Goal: Task Accomplishment & Management: Manage account settings

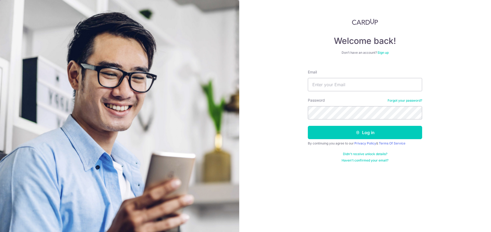
click at [369, 161] on link "Haven't confirmed your email?" at bounding box center [364, 160] width 47 height 4
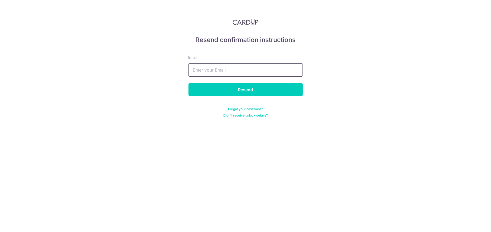
click at [224, 69] on input "text" at bounding box center [245, 69] width 114 height 13
type input "[EMAIL_ADDRESS][DOMAIN_NAME]"
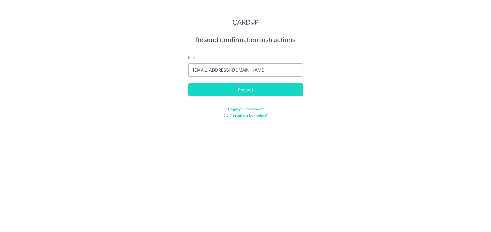
click at [236, 90] on input "Resend" at bounding box center [245, 89] width 114 height 13
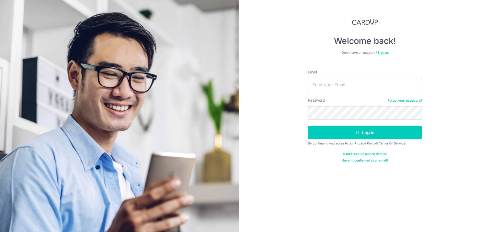
click at [366, 160] on link "Haven't confirmed your email?" at bounding box center [364, 160] width 47 height 4
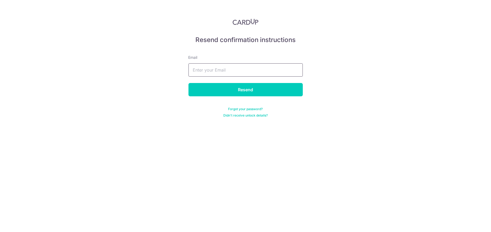
click at [237, 70] on input "text" at bounding box center [245, 69] width 114 height 13
type input "[EMAIL_ADDRESS][DOMAIN_NAME]"
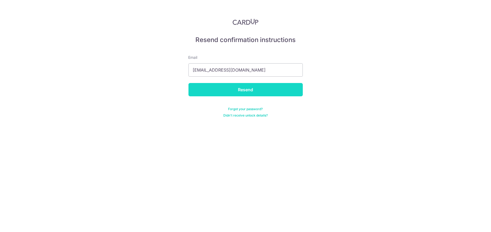
click at [244, 89] on input "Resend" at bounding box center [245, 89] width 114 height 13
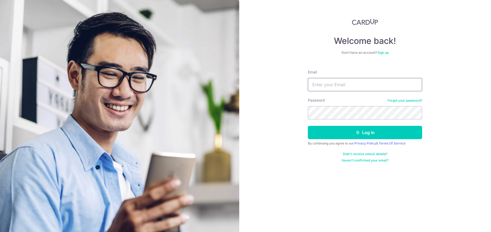
click at [330, 80] on input "Email" at bounding box center [365, 84] width 114 height 13
type input "[EMAIL_ADDRESS][DOMAIN_NAME]"
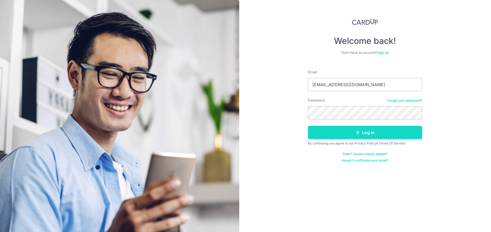
click at [372, 133] on button "Log in" at bounding box center [365, 132] width 114 height 13
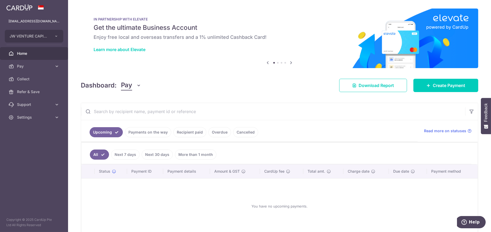
click at [223, 132] on link "Overdue" at bounding box center [219, 132] width 23 height 10
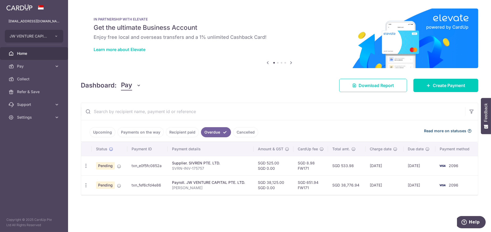
click at [454, 130] on span "Read more on statuses" at bounding box center [445, 130] width 42 height 5
click at [240, 132] on link "Cancelled" at bounding box center [245, 132] width 25 height 10
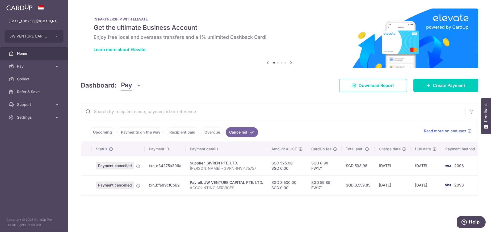
click at [211, 132] on link "Overdue" at bounding box center [212, 132] width 23 height 10
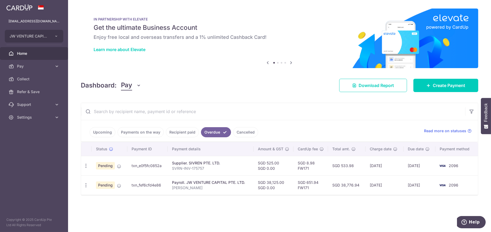
click at [184, 132] on link "Recipient paid" at bounding box center [182, 132] width 33 height 10
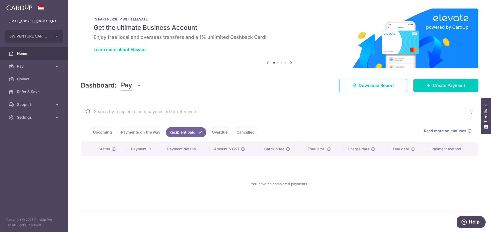
click at [152, 130] on link "Payments on the way" at bounding box center [140, 132] width 46 height 10
click at [104, 133] on link "Upcoming" at bounding box center [103, 132] width 26 height 10
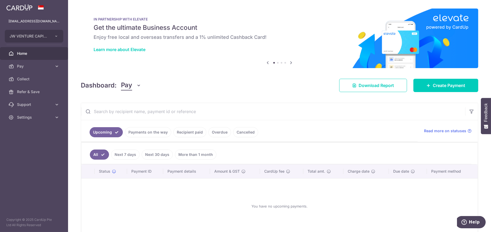
click at [144, 132] on link "Payments on the way" at bounding box center [148, 132] width 46 height 10
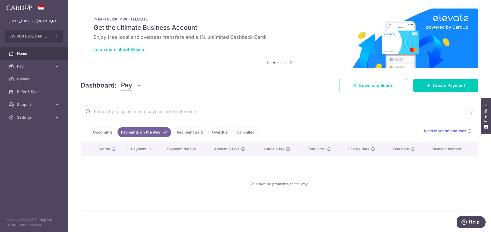
click at [183, 131] on link "Recipient paid" at bounding box center [189, 132] width 33 height 10
click at [109, 134] on link "Upcoming" at bounding box center [103, 132] width 26 height 10
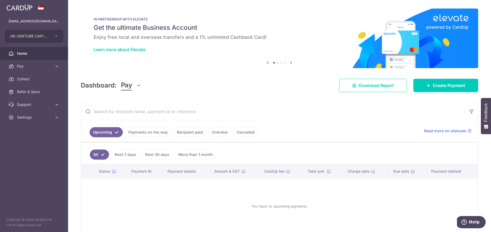
click at [156, 133] on link "Payments on the way" at bounding box center [148, 132] width 46 height 10
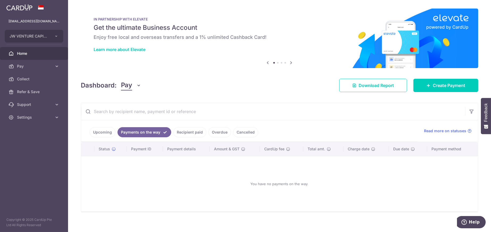
click at [195, 132] on link "Recipient paid" at bounding box center [189, 132] width 33 height 10
click at [224, 132] on link "Overdue" at bounding box center [219, 132] width 23 height 10
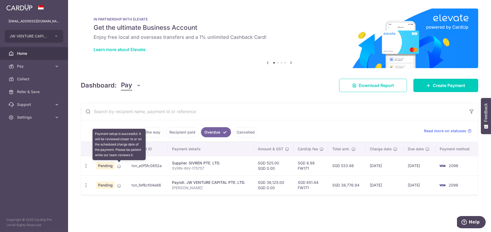
click at [118, 165] on icon at bounding box center [119, 166] width 4 height 4
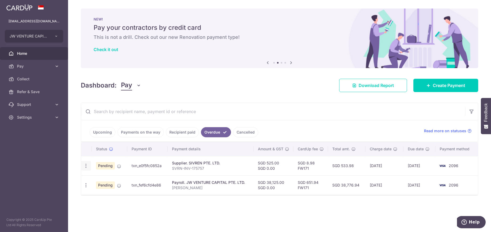
click at [89, 165] on div "Update payment Cancel payment" at bounding box center [86, 166] width 10 height 10
click at [87, 165] on icon "button" at bounding box center [86, 166] width 6 height 6
click at [112, 181] on span "Update payment" at bounding box center [114, 180] width 36 height 6
radio input "true"
type input "525.00"
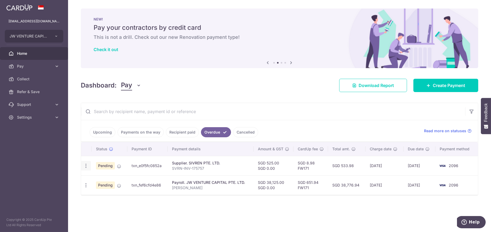
type input "0.00"
type input "01/10/2025"
type input "SVRN-INV-175757"
type input "SIVREN INVOICE"
type input "FW171"
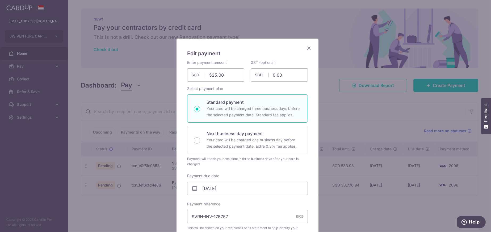
click at [305, 48] on icon "Close" at bounding box center [308, 48] width 6 height 7
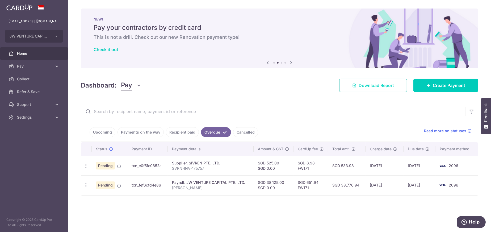
click at [373, 84] on span "Download Report" at bounding box center [375, 85] width 35 height 6
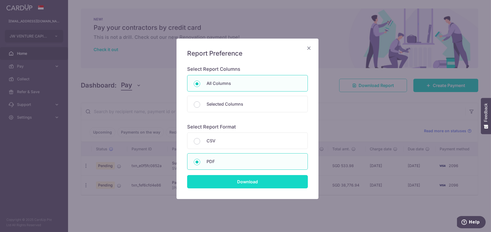
click at [231, 180] on input "Download" at bounding box center [247, 181] width 121 height 13
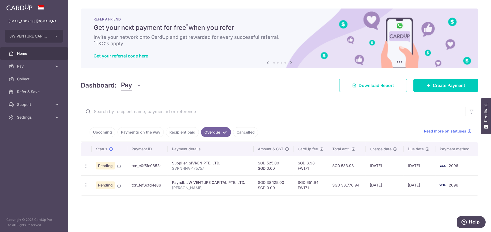
click at [106, 165] on span "Pending" at bounding box center [105, 165] width 19 height 7
click at [86, 167] on icon "button" at bounding box center [86, 166] width 6 height 6
click at [163, 211] on div "× Pause Schedule Pause all future payments in this series Pause just this one p…" at bounding box center [279, 116] width 423 height 232
click at [25, 52] on span "Home" at bounding box center [34, 53] width 35 height 5
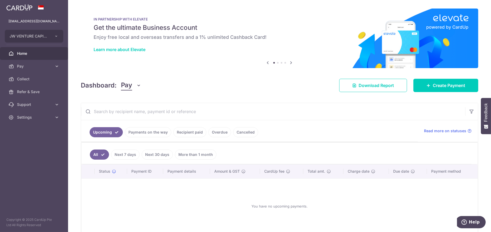
click at [289, 63] on icon at bounding box center [291, 62] width 6 height 7
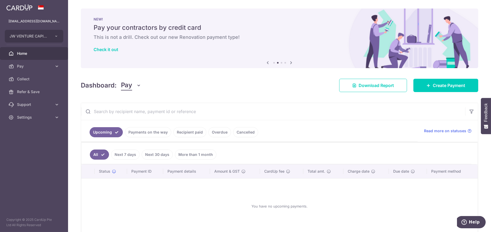
click at [289, 63] on icon at bounding box center [291, 62] width 6 height 7
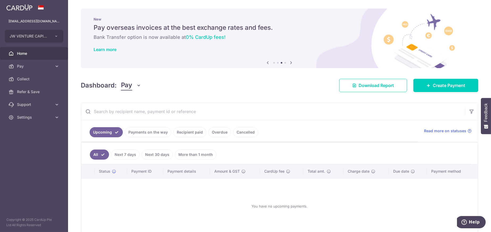
click at [289, 63] on icon at bounding box center [291, 62] width 6 height 7
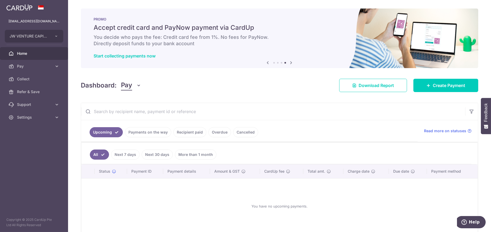
click at [289, 63] on icon at bounding box center [291, 62] width 6 height 7
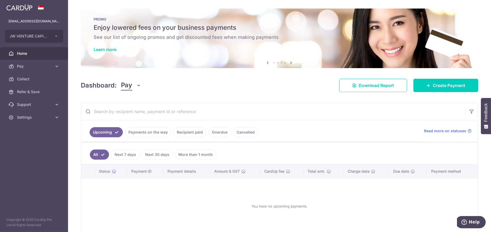
click at [289, 63] on icon at bounding box center [291, 62] width 6 height 7
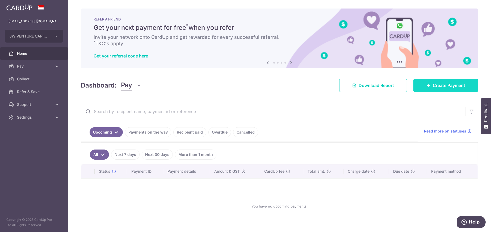
click at [427, 82] on link "Create Payment" at bounding box center [445, 85] width 65 height 13
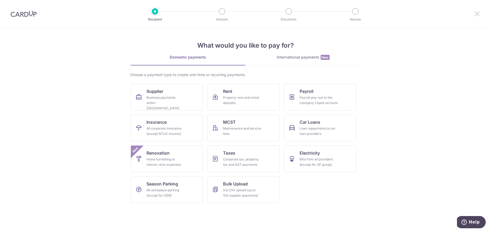
click at [477, 16] on icon at bounding box center [477, 13] width 6 height 7
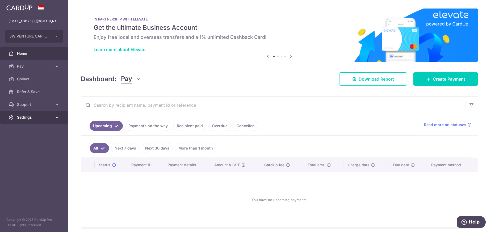
click at [23, 121] on link "Settings" at bounding box center [34, 117] width 68 height 13
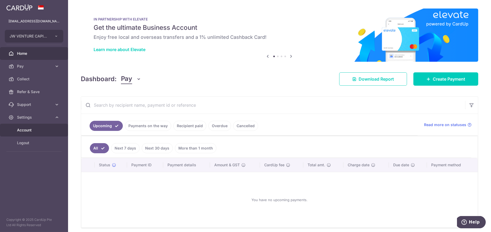
click at [25, 131] on span "Account" at bounding box center [34, 129] width 35 height 5
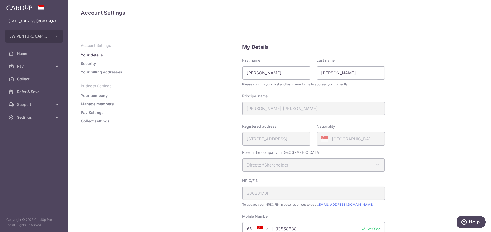
scroll to position [80, 0]
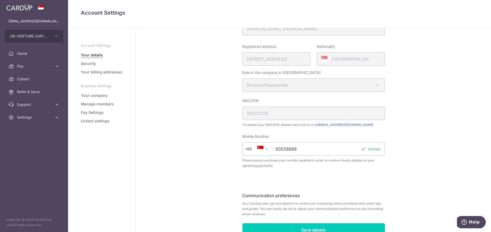
click at [94, 63] on link "Security" at bounding box center [88, 63] width 15 height 5
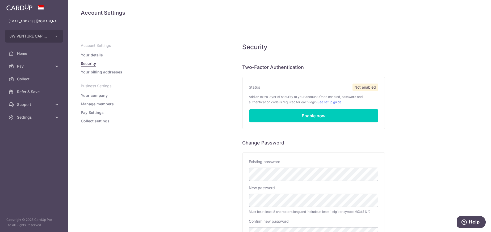
scroll to position [27, 0]
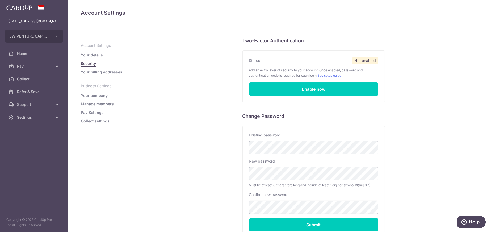
click at [99, 74] on link "Your billing addresses" at bounding box center [101, 71] width 41 height 5
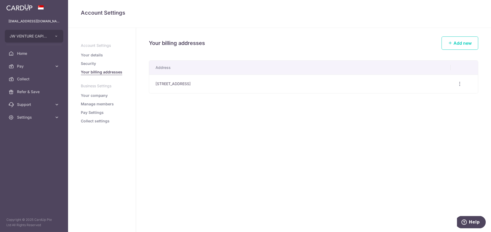
click at [101, 94] on link "Your company" at bounding box center [94, 95] width 27 height 5
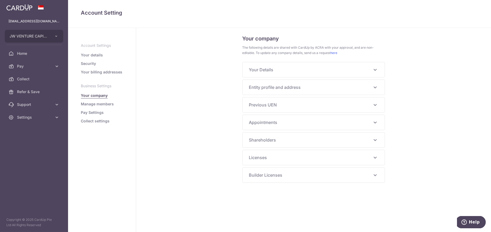
click at [100, 104] on link "Manage members" at bounding box center [97, 103] width 33 height 5
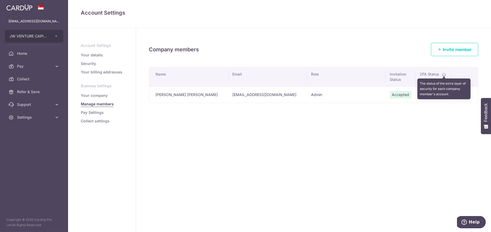
click at [444, 75] on icon at bounding box center [444, 75] width 4 height 4
click at [92, 112] on link "Pay Settings" at bounding box center [92, 112] width 23 height 5
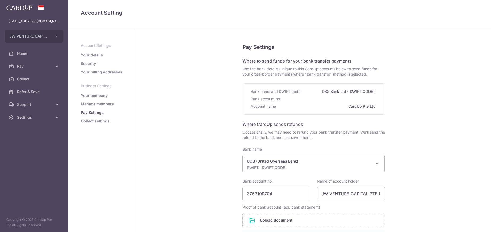
select select "18"
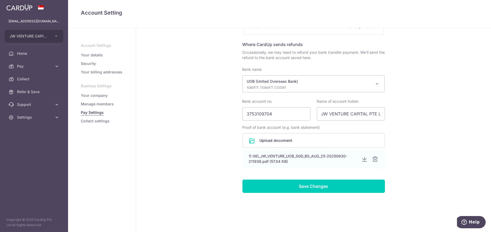
scroll to position [80, 0]
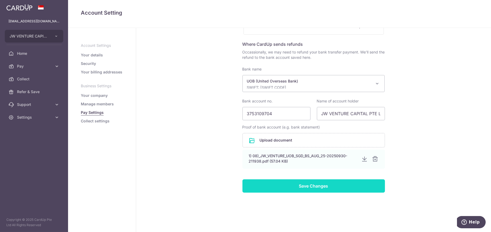
click at [322, 187] on input "Save Changes" at bounding box center [313, 185] width 142 height 13
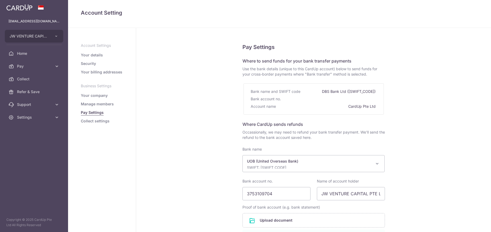
select select "18"
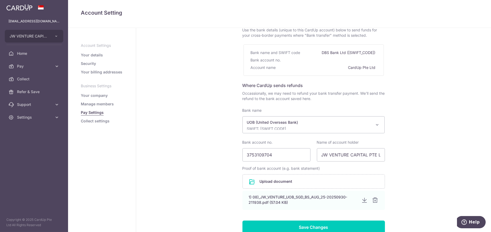
scroll to position [80, 0]
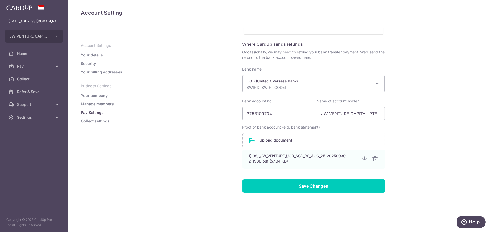
click at [91, 118] on ul "Account Settings Your details Security Your billing addresses Business Settings…" at bounding box center [102, 83] width 42 height 81
click at [92, 121] on link "Collect settings" at bounding box center [95, 120] width 29 height 5
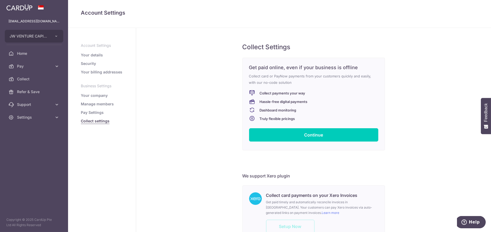
click at [95, 113] on link "Pay Settings" at bounding box center [92, 112] width 23 height 5
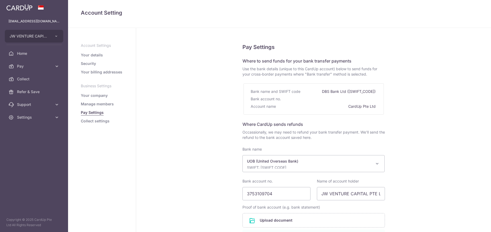
select select "18"
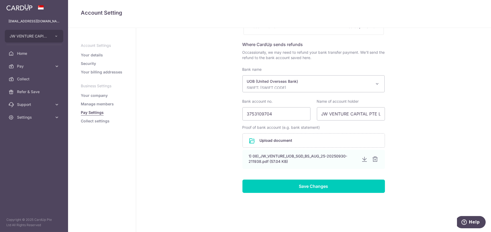
scroll to position [80, 0]
click at [91, 121] on link "Collect settings" at bounding box center [95, 120] width 29 height 5
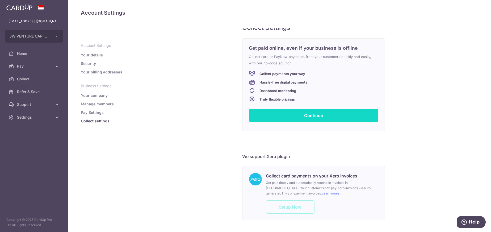
scroll to position [43, 0]
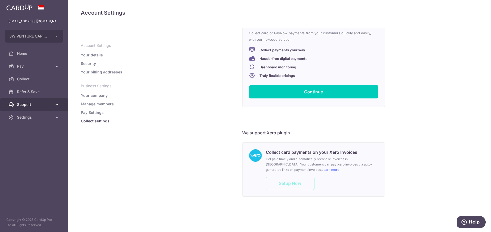
click at [29, 104] on span "Support" at bounding box center [34, 104] width 35 height 5
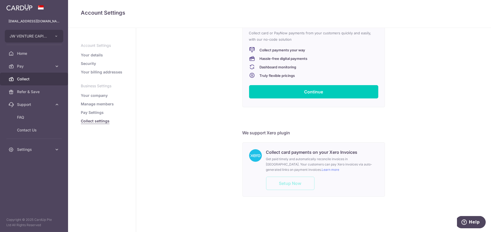
click at [24, 78] on span "Collect" at bounding box center [34, 78] width 35 height 5
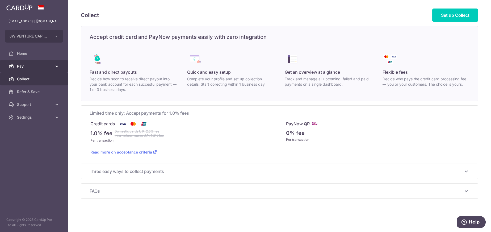
click at [23, 66] on span "Pay" at bounding box center [34, 65] width 35 height 5
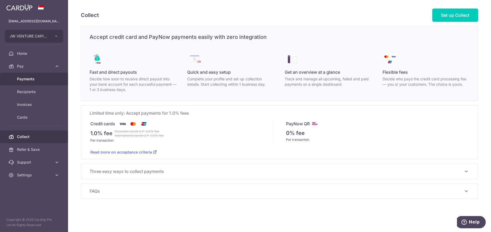
click at [22, 78] on span "Payments" at bounding box center [34, 78] width 35 height 5
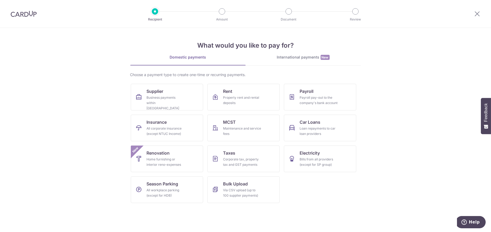
click at [482, 11] on div at bounding box center [477, 14] width 28 height 28
drag, startPoint x: 465, startPoint y: 14, endPoint x: 474, endPoint y: 13, distance: 8.3
click at [466, 14] on div at bounding box center [477, 14] width 28 height 28
click at [474, 13] on icon at bounding box center [477, 13] width 6 height 7
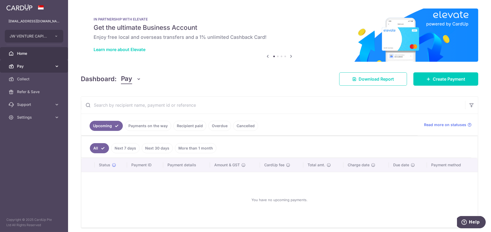
click at [23, 66] on span "Pay" at bounding box center [34, 65] width 35 height 5
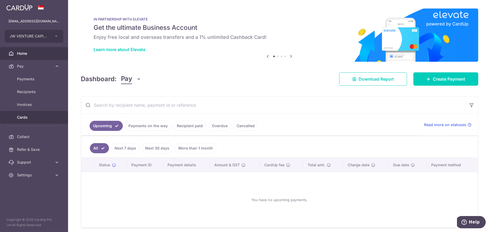
click at [25, 117] on span "Cards" at bounding box center [34, 116] width 35 height 5
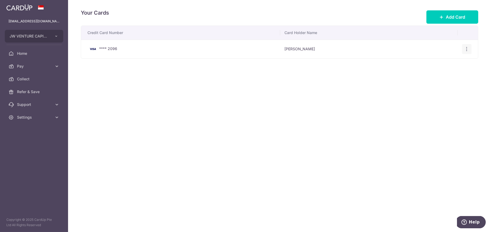
click at [465, 53] on div "View/Edit Delete" at bounding box center [467, 49] width 10 height 10
click at [466, 49] on icon "button" at bounding box center [467, 49] width 6 height 6
click at [434, 62] on span "View/Edit" at bounding box center [449, 64] width 36 height 6
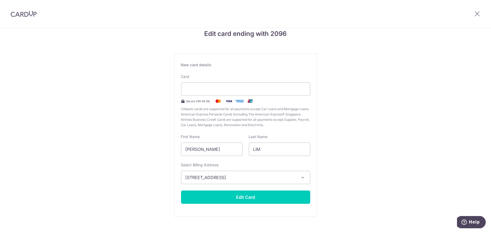
scroll to position [19, 0]
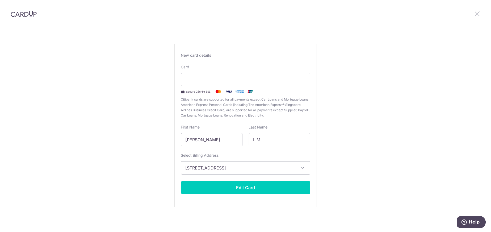
click at [475, 14] on icon at bounding box center [477, 13] width 6 height 7
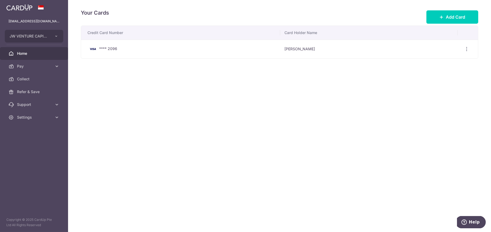
click at [22, 54] on span "Home" at bounding box center [34, 53] width 35 height 5
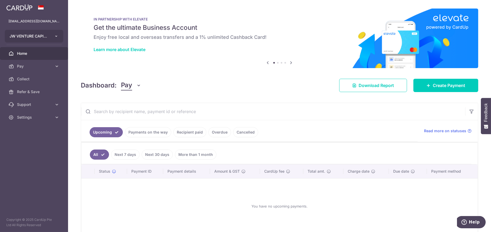
click at [46, 35] on span "JW VENTURE CAPITAL PTE. LTD." at bounding box center [29, 35] width 39 height 5
click at [42, 66] on link "JW VENTURE CAPITAL PTE. LTD." at bounding box center [35, 64] width 61 height 10
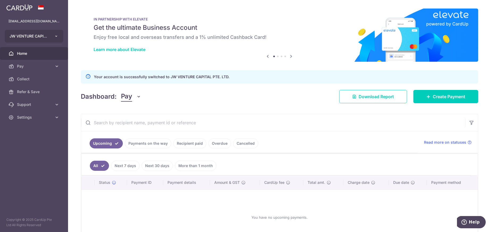
click at [52, 32] on button "JW VENTURE CAPITAL PTE. LTD. JW VENTURE CAPITAL PTE. LTD." at bounding box center [34, 36] width 58 height 13
click at [185, 78] on p "Your account is successfully switched to JW VENTURE CAPITAL PTE. LTD." at bounding box center [161, 77] width 135 height 6
click at [41, 37] on span "JW VENTURE CAPITAL PTE. LTD." at bounding box center [29, 35] width 39 height 5
click at [40, 65] on link "JW VENTURE CAPITAL PTE. LTD." at bounding box center [35, 64] width 61 height 10
click at [226, 90] on div "Dashboard: Pay Pay Collect Download Report Create Payment" at bounding box center [279, 95] width 397 height 15
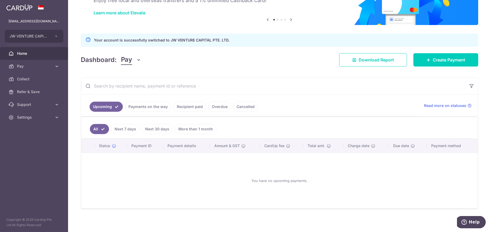
scroll to position [39, 0]
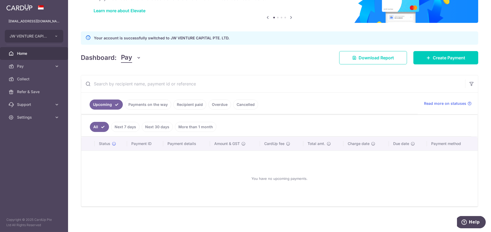
click at [131, 126] on link "Next 7 days" at bounding box center [125, 127] width 28 height 10
click at [157, 106] on link "Payments on the way" at bounding box center [148, 104] width 46 height 10
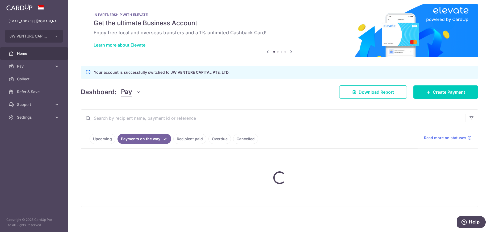
scroll to position [16, 0]
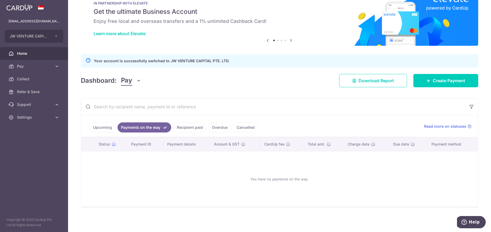
click at [192, 128] on link "Recipient paid" at bounding box center [189, 127] width 33 height 10
click at [217, 127] on link "Overdue" at bounding box center [219, 127] width 23 height 10
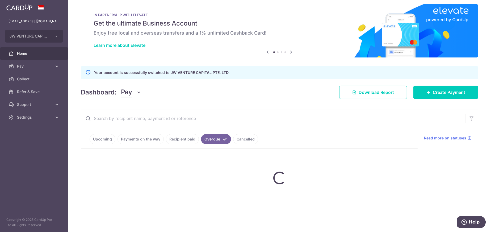
scroll to position [0, 0]
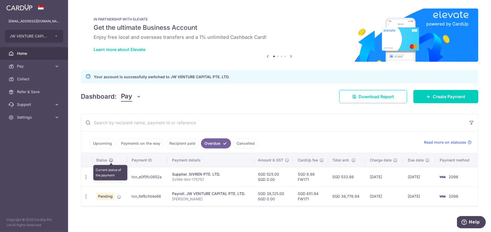
click at [111, 160] on icon at bounding box center [111, 160] width 4 height 4
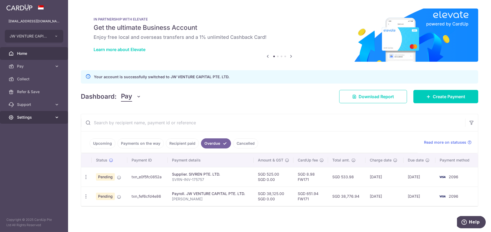
click at [36, 115] on span "Settings" at bounding box center [34, 116] width 35 height 5
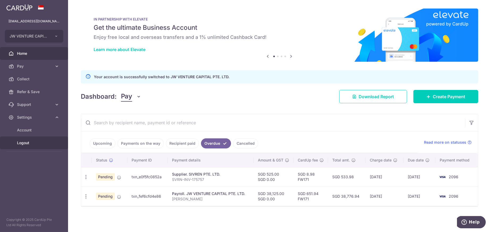
click at [28, 142] on span "Logout" at bounding box center [34, 142] width 35 height 5
